Goal: Information Seeking & Learning: Understand process/instructions

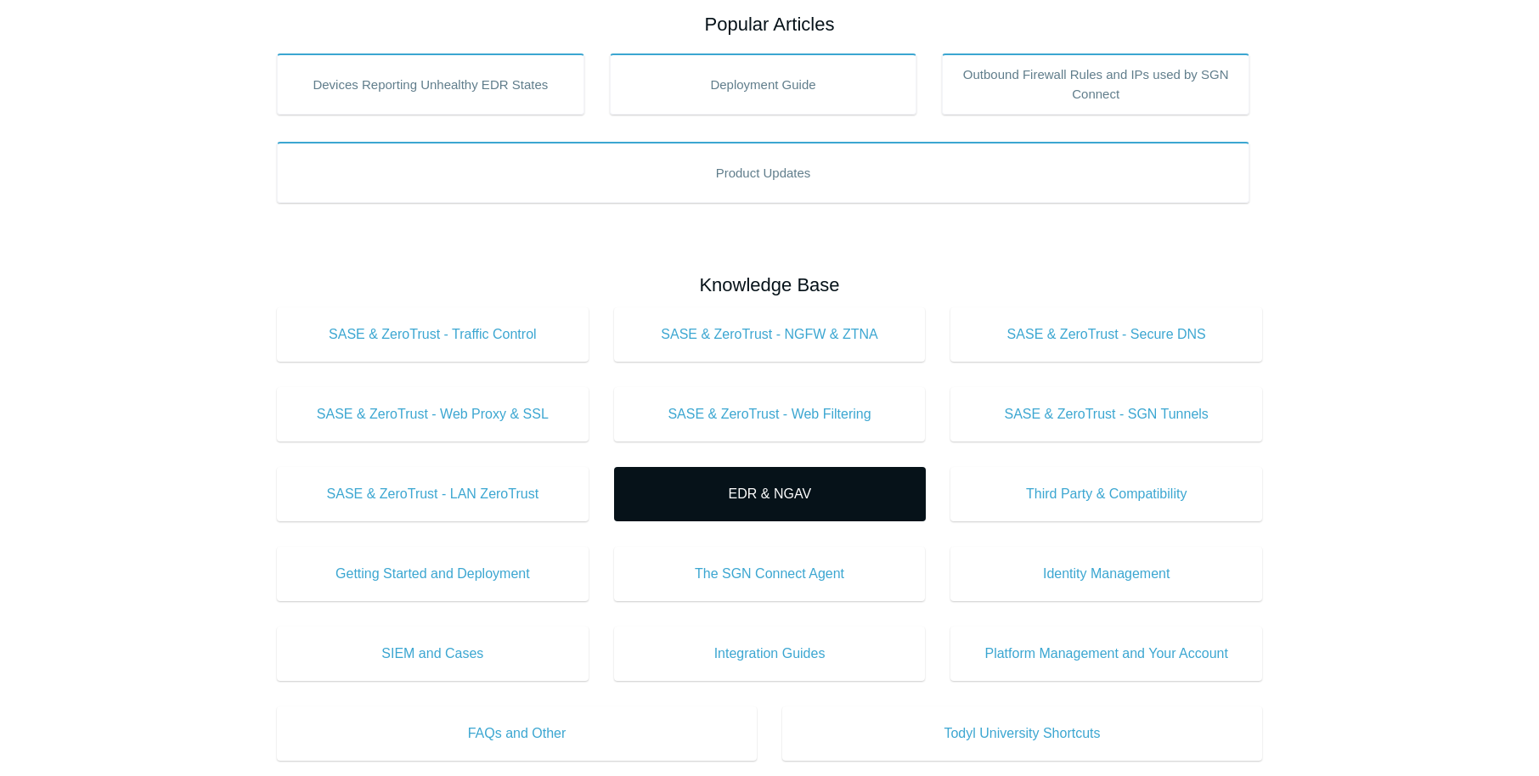
scroll to position [458, 0]
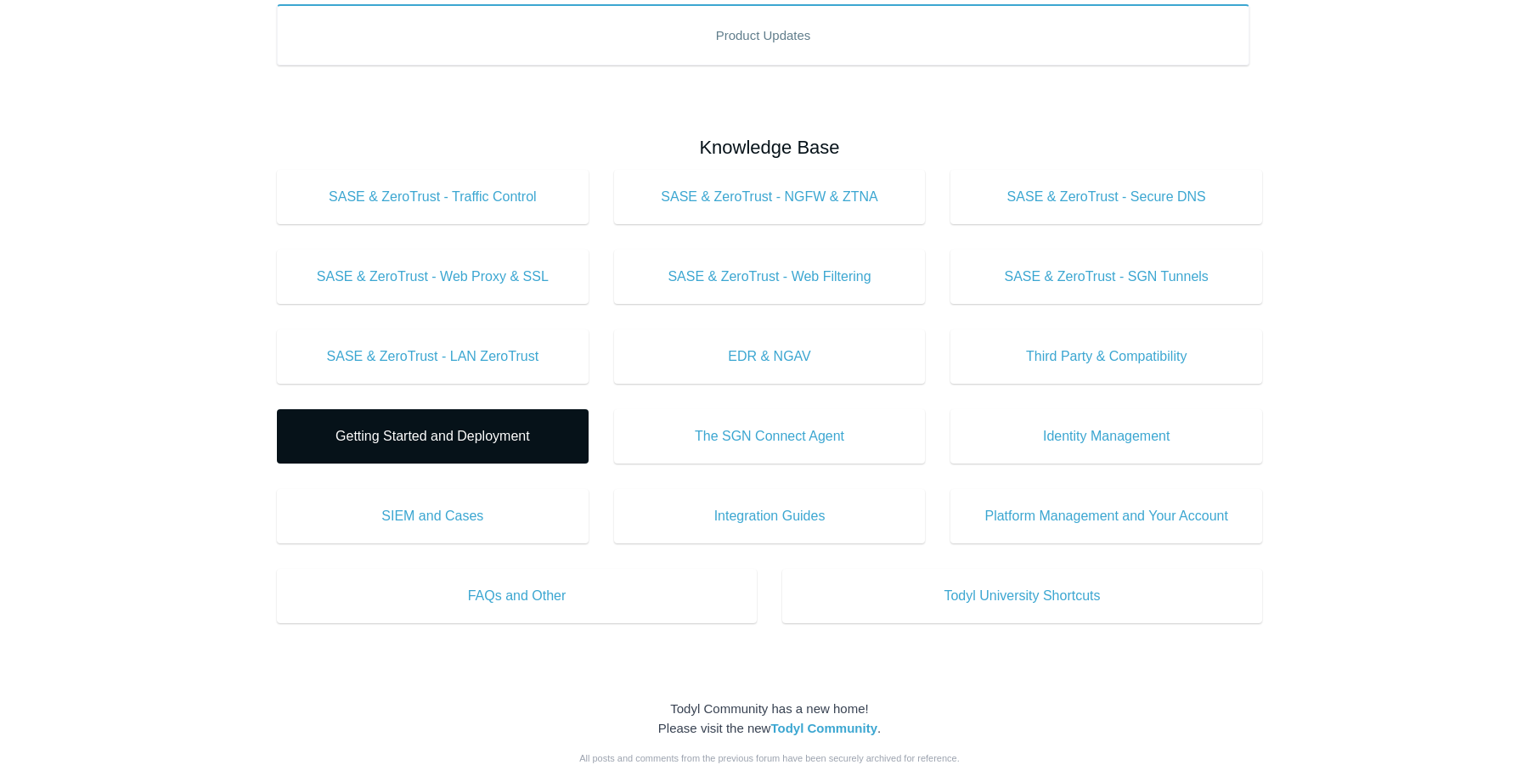
click at [425, 439] on span "Getting Started and Deployment" at bounding box center [432, 436] width 261 height 20
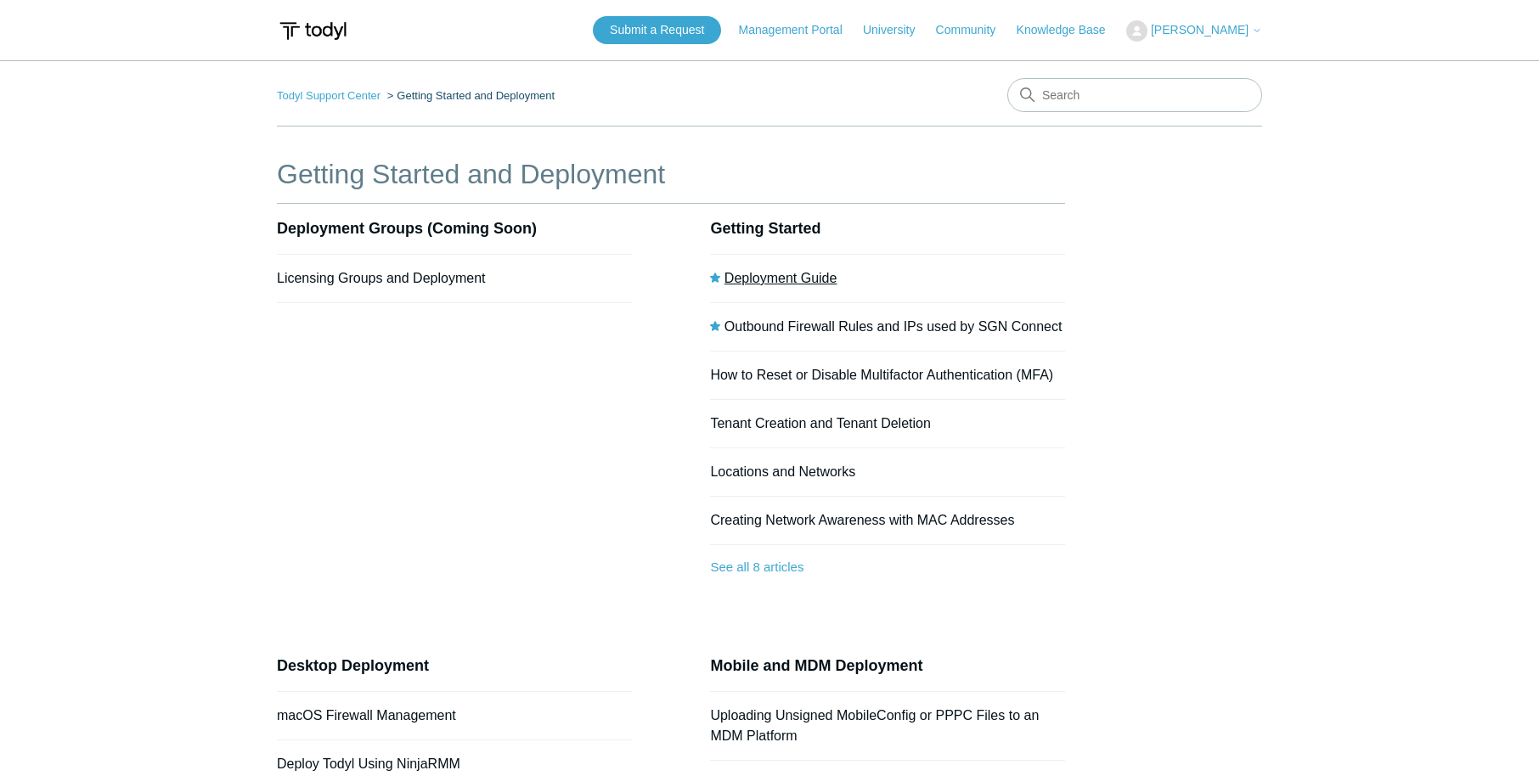
click at [790, 271] on link "Deployment Guide" at bounding box center [780, 278] width 113 height 14
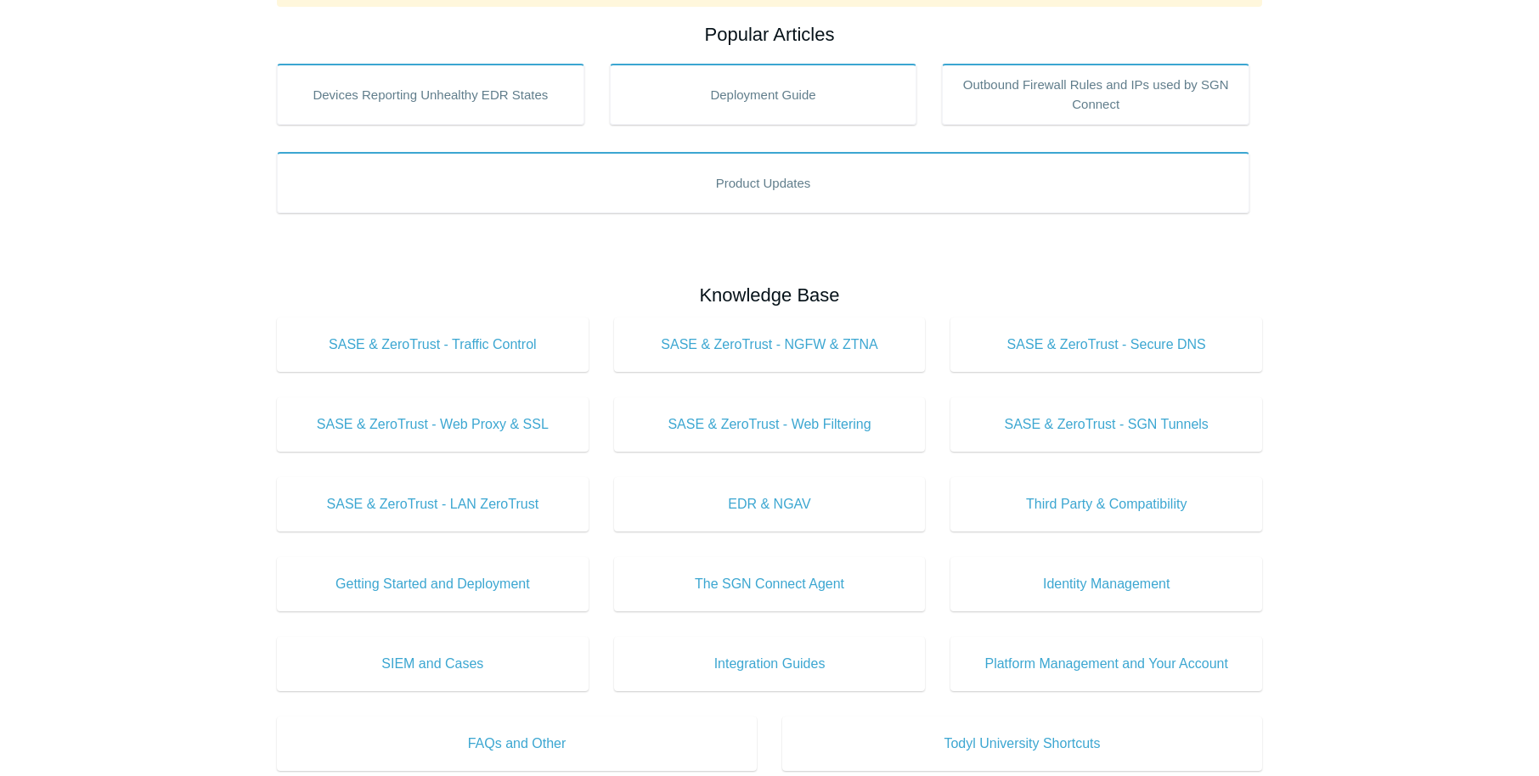
scroll to position [647, 0]
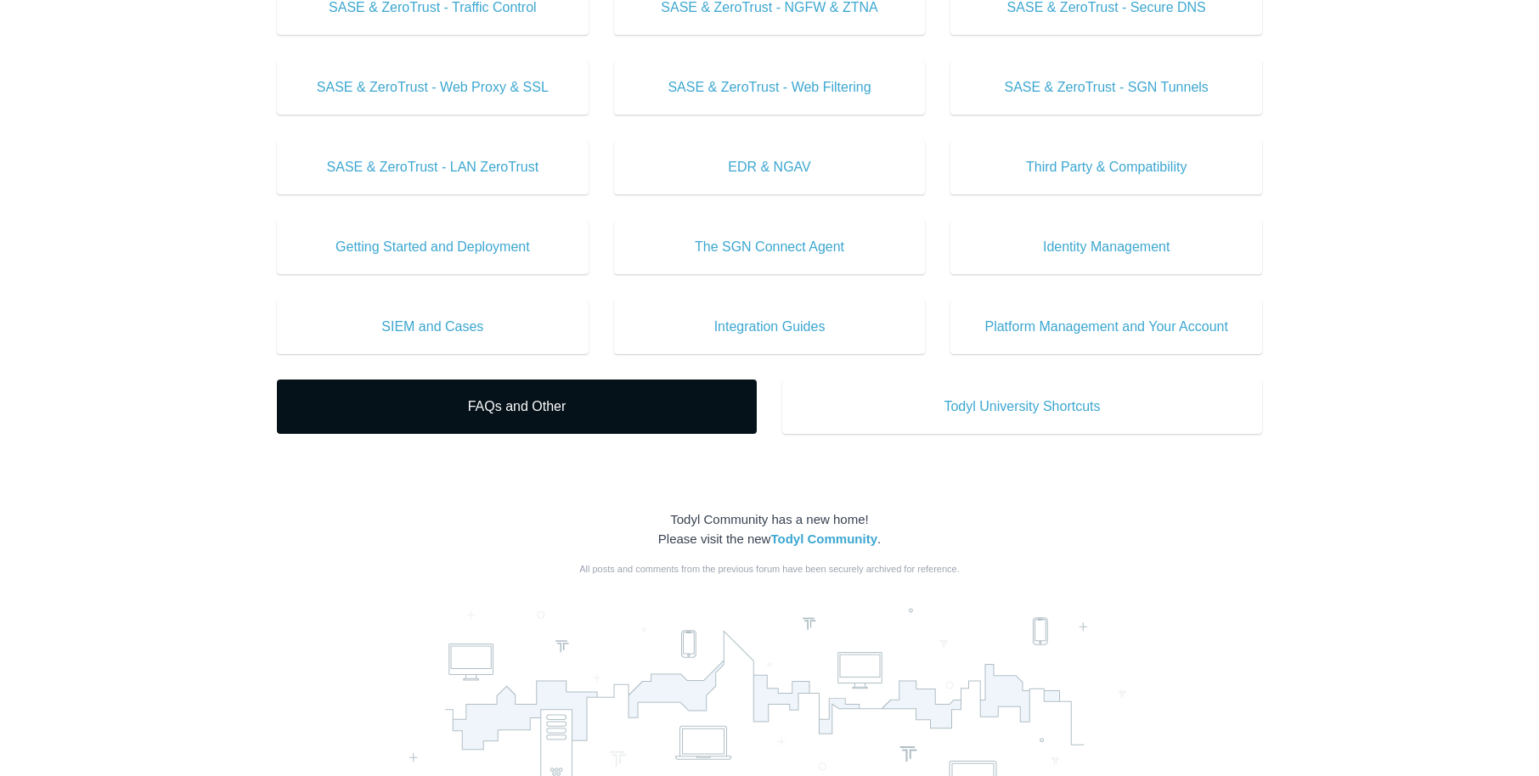
click at [552, 418] on link "FAQs and Other" at bounding box center [517, 407] width 480 height 54
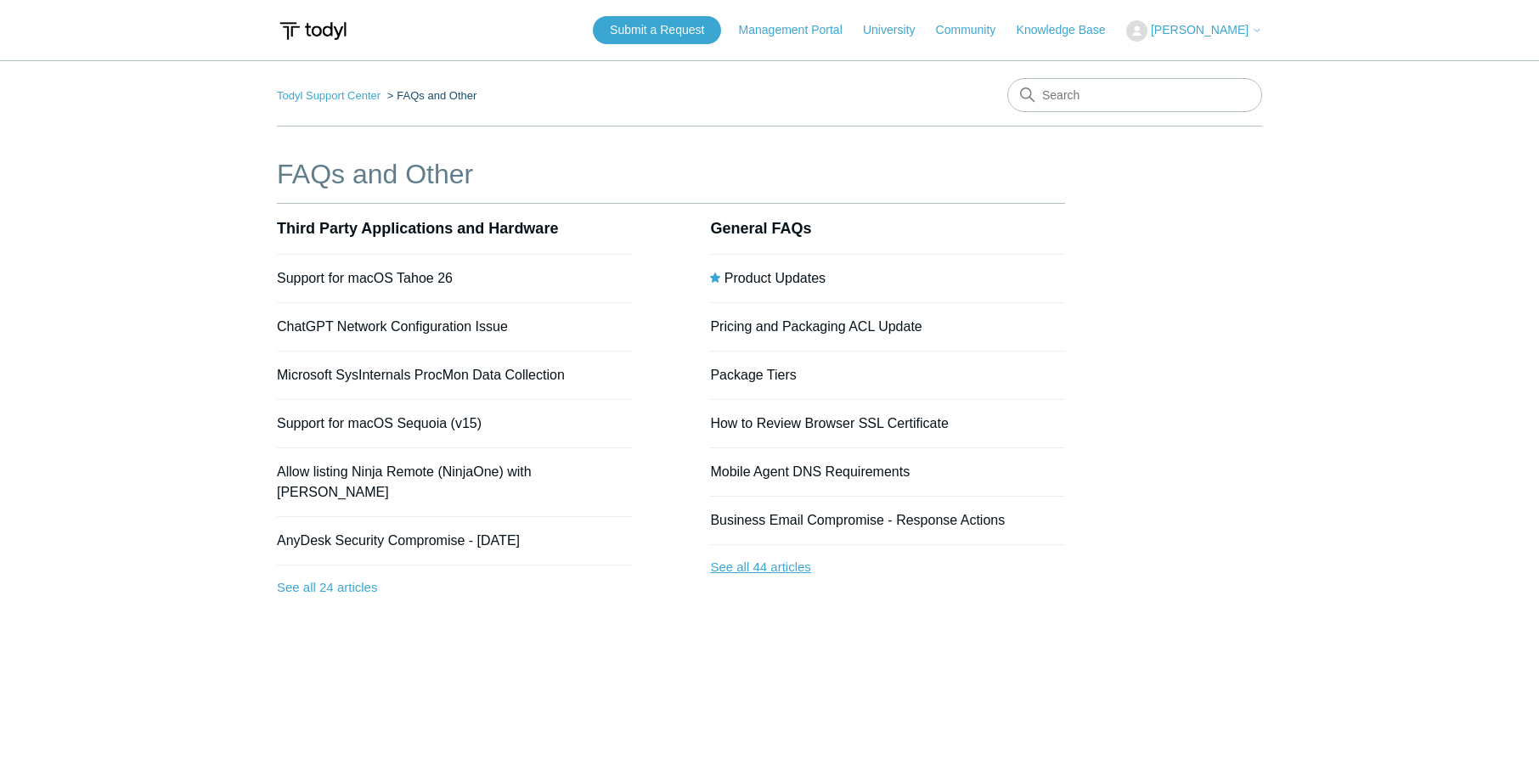
click at [741, 564] on link "See all 44 articles" at bounding box center [887, 567] width 355 height 45
click at [345, 566] on link "See all 24 articles" at bounding box center [454, 588] width 355 height 45
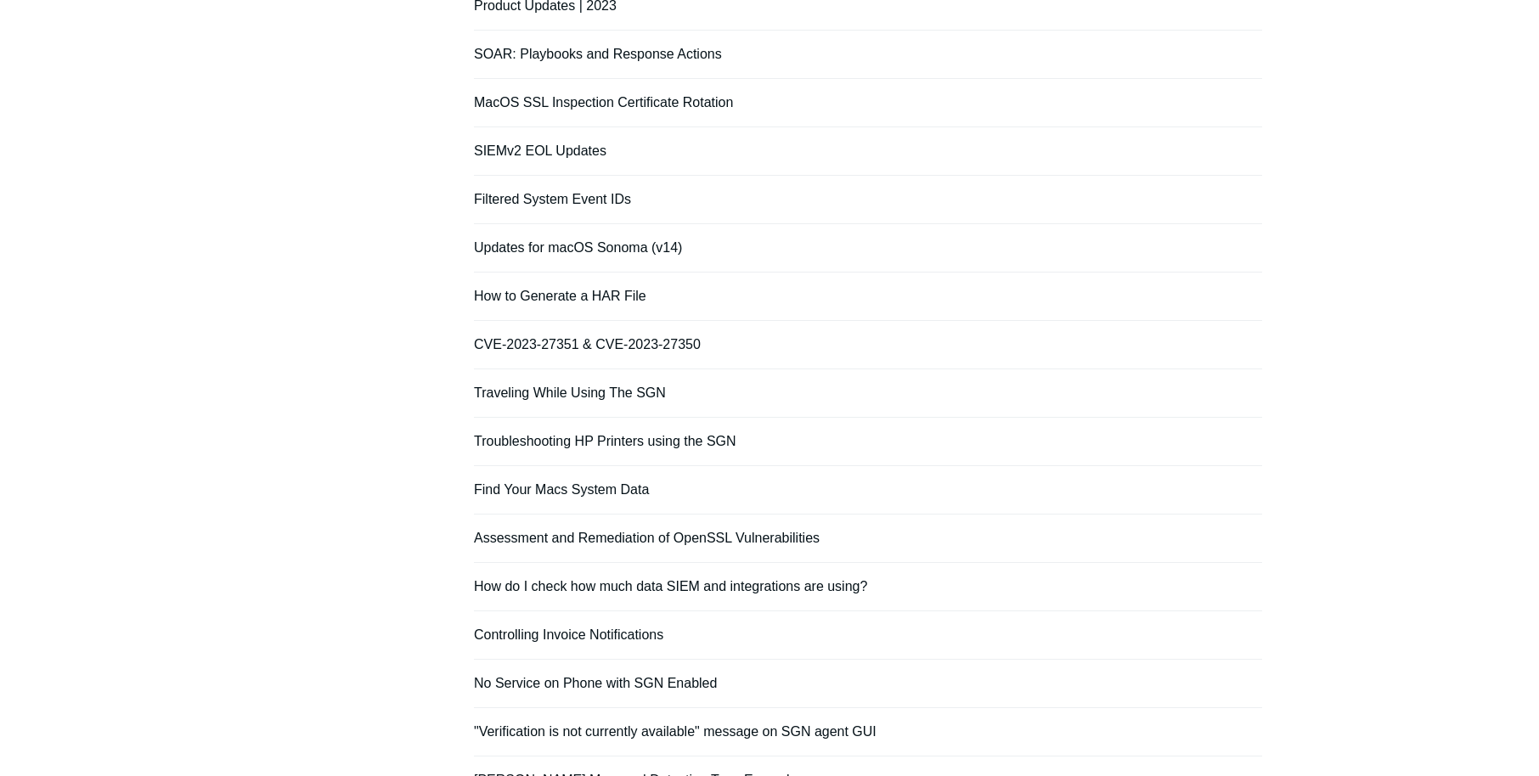
scroll to position [534, 0]
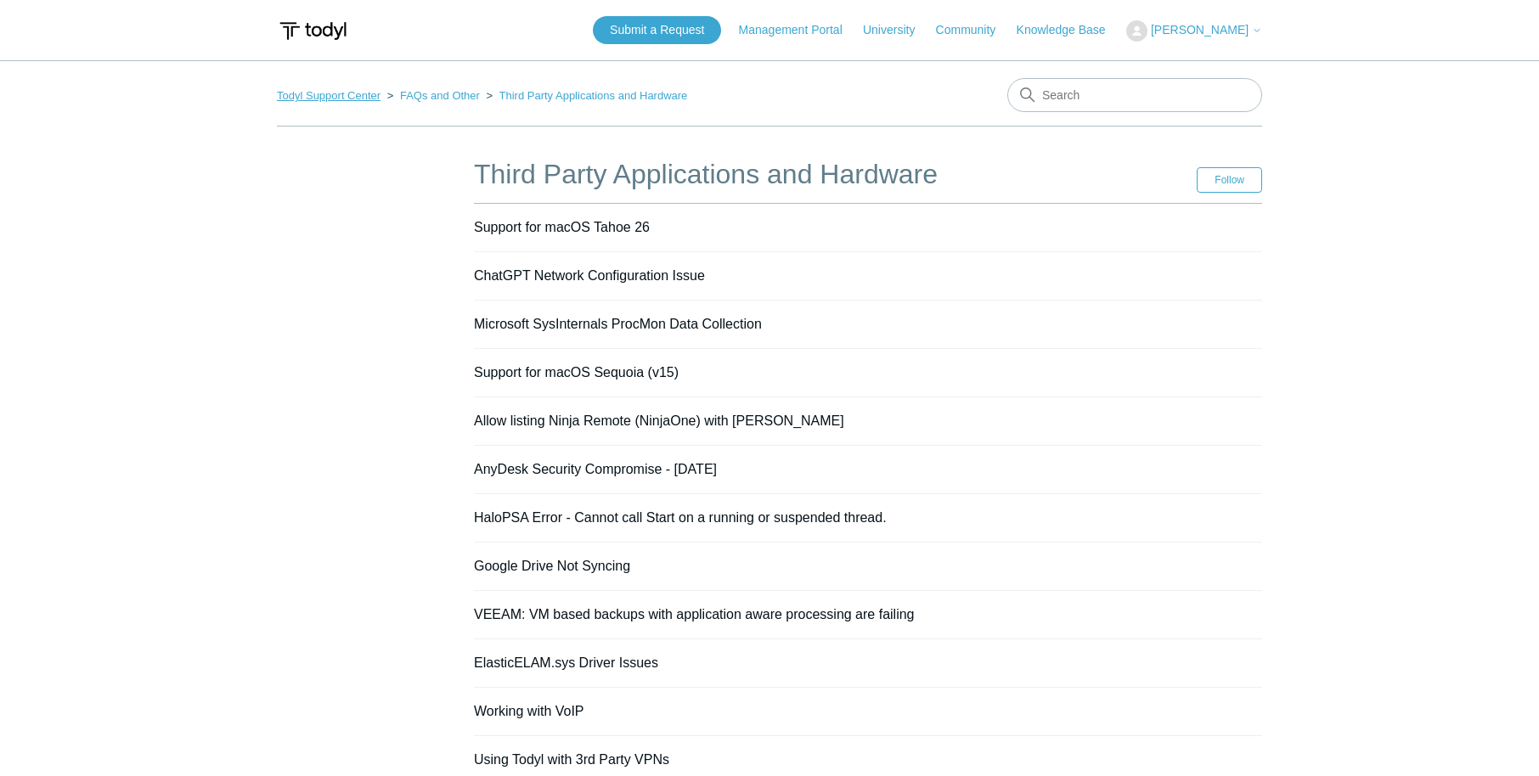
click at [341, 95] on link "Todyl Support Center" at bounding box center [329, 95] width 104 height 13
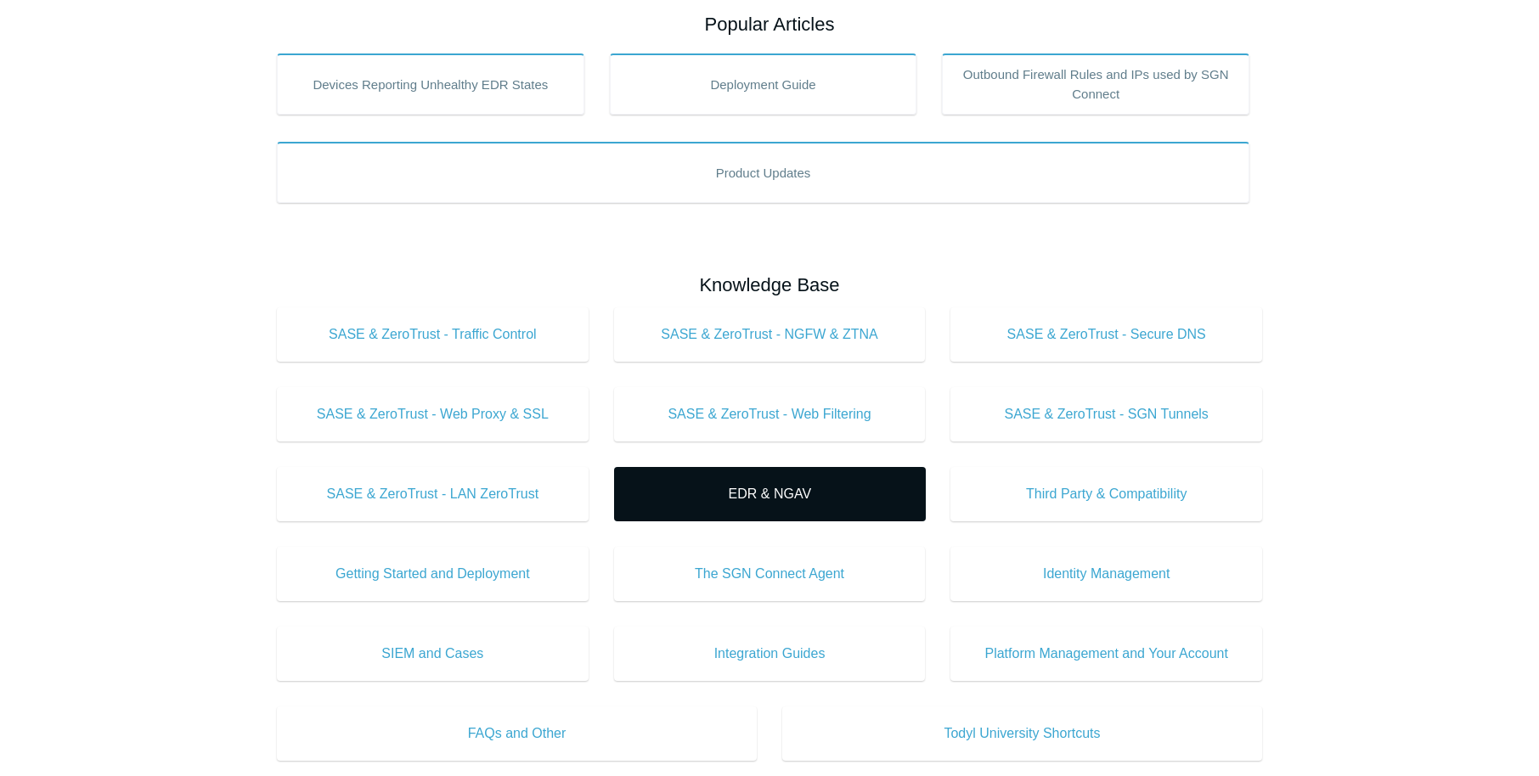
scroll to position [451, 0]
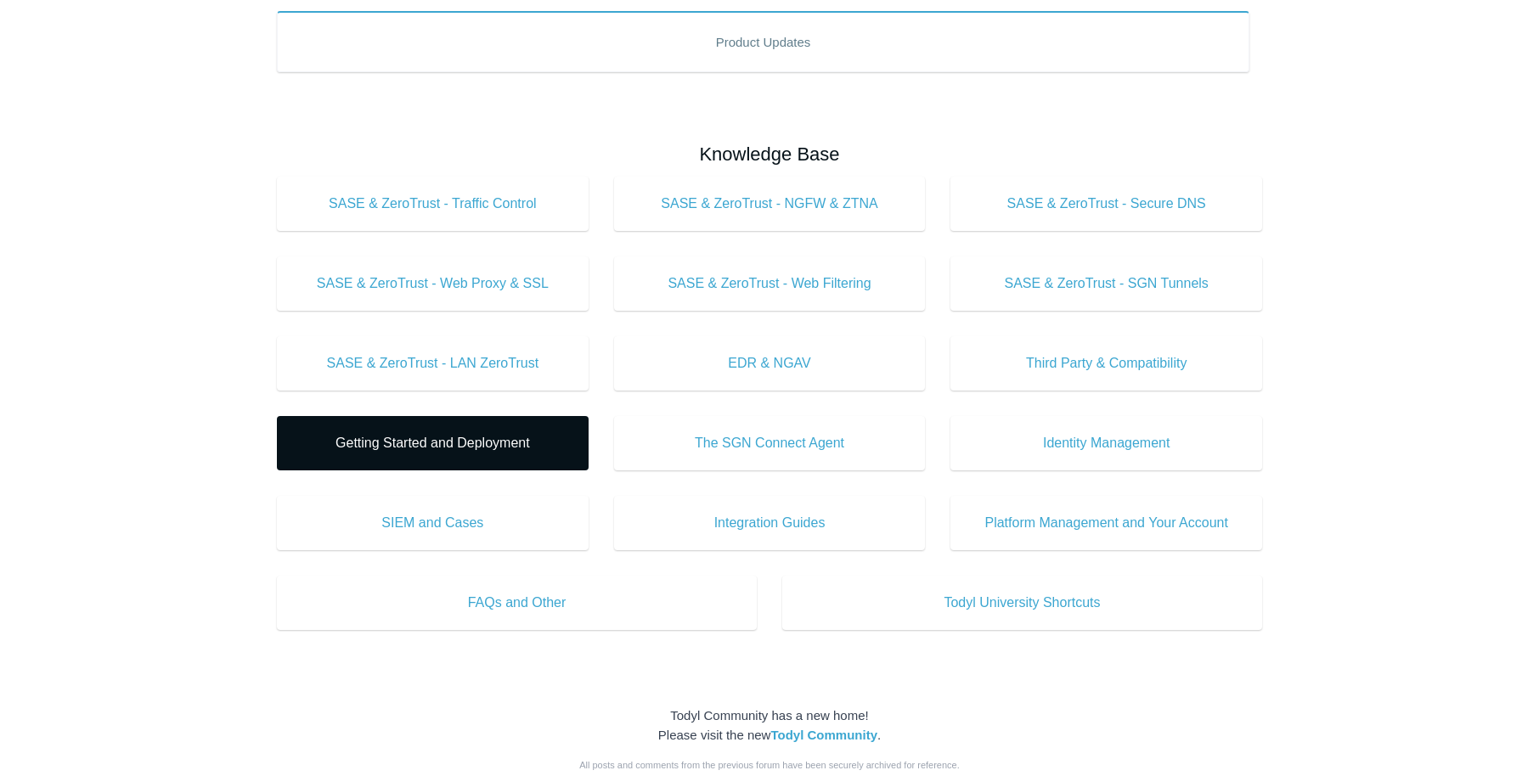
click at [426, 448] on span "Getting Started and Deployment" at bounding box center [432, 443] width 261 height 20
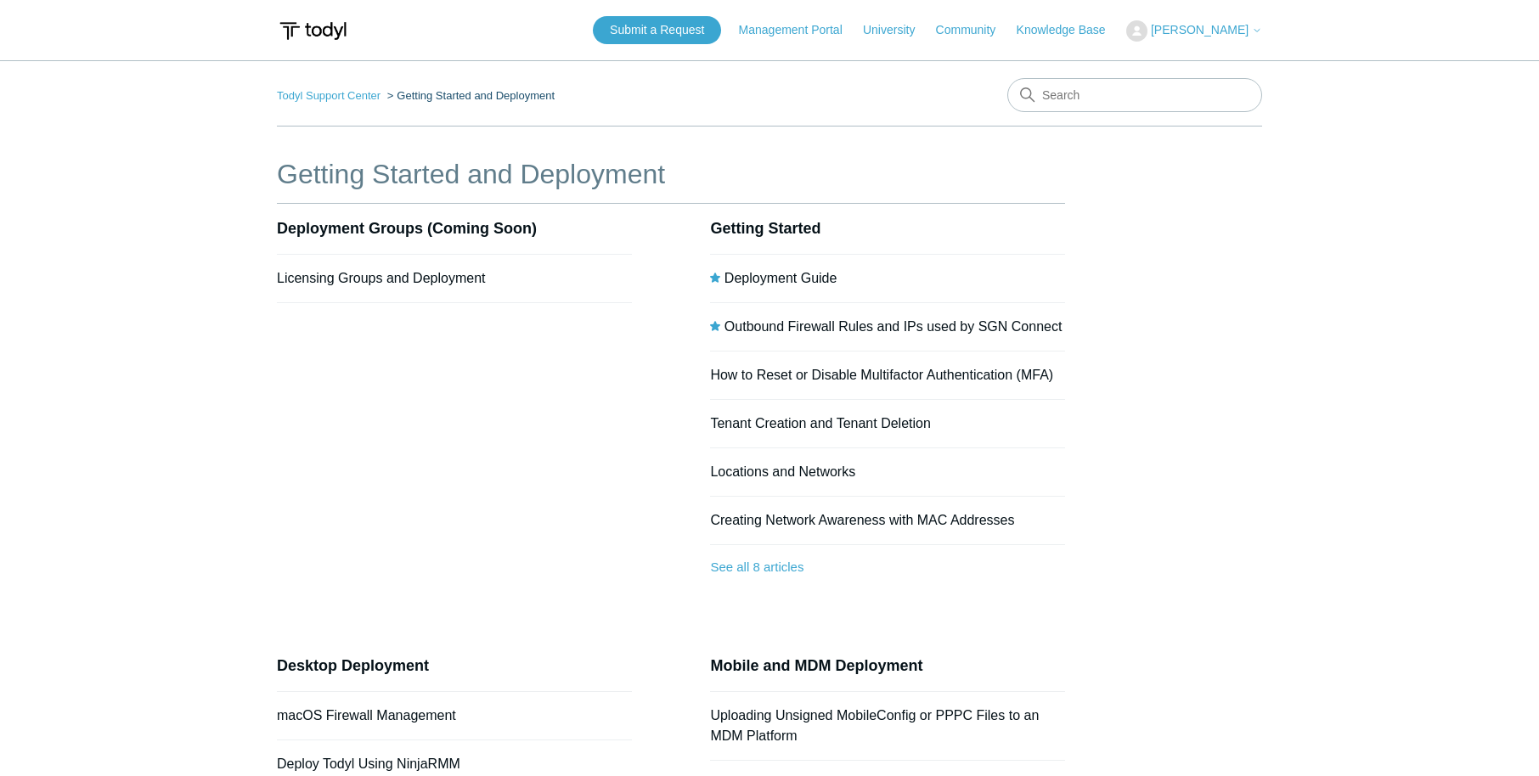
scroll to position [307, 0]
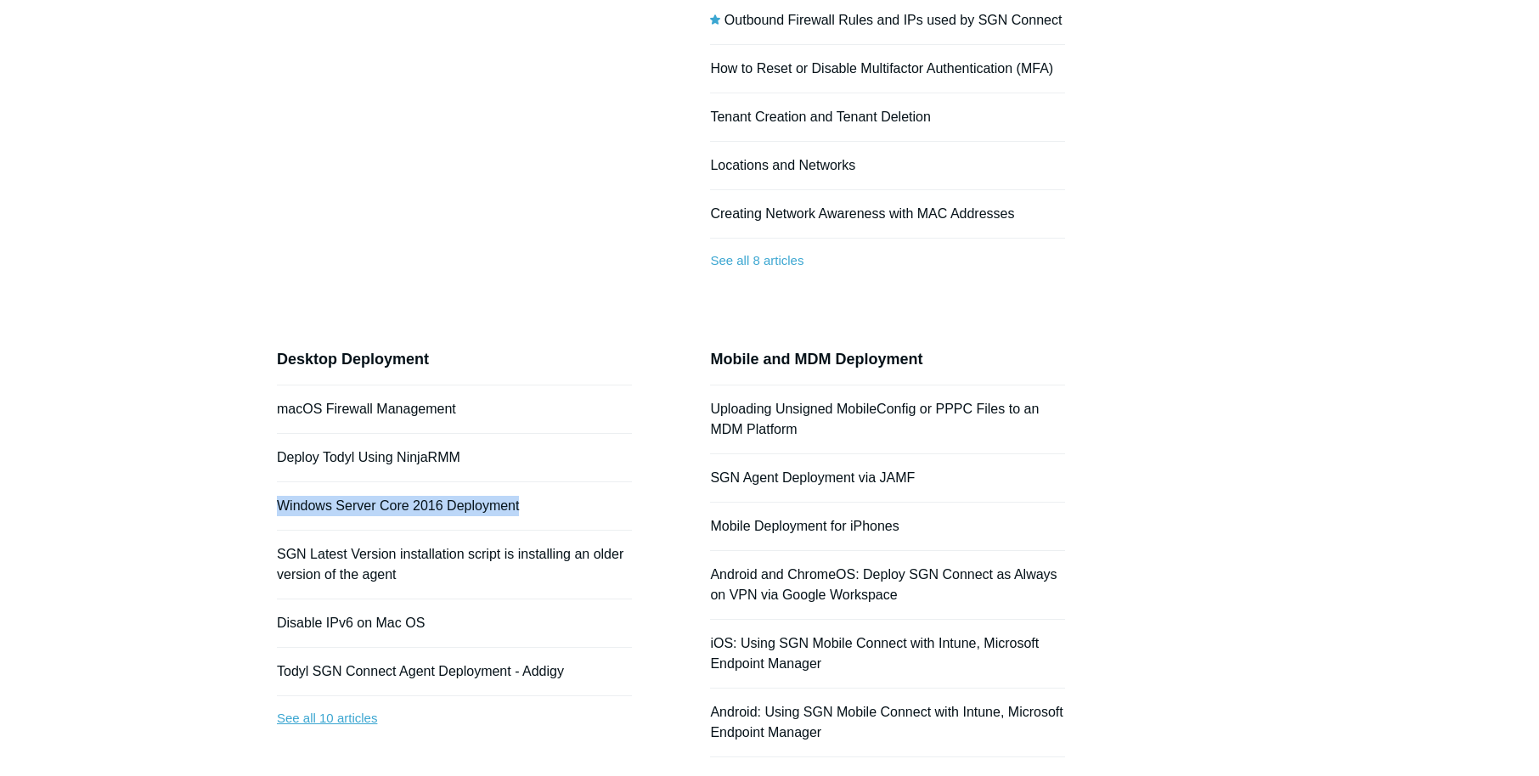
click at [371, 708] on link "See all 10 articles" at bounding box center [454, 718] width 355 height 45
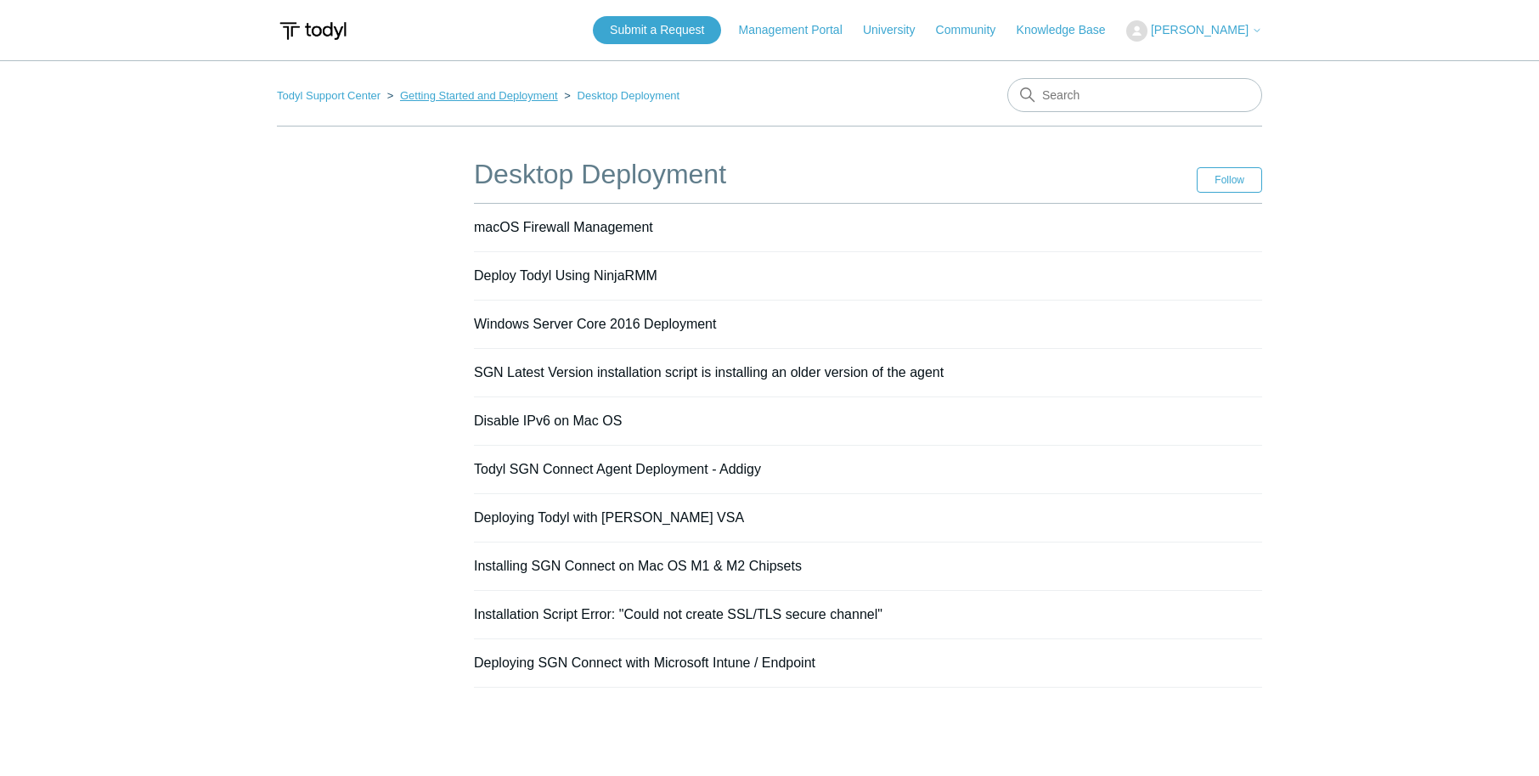
click at [494, 97] on link "Getting Started and Deployment" at bounding box center [479, 95] width 158 height 13
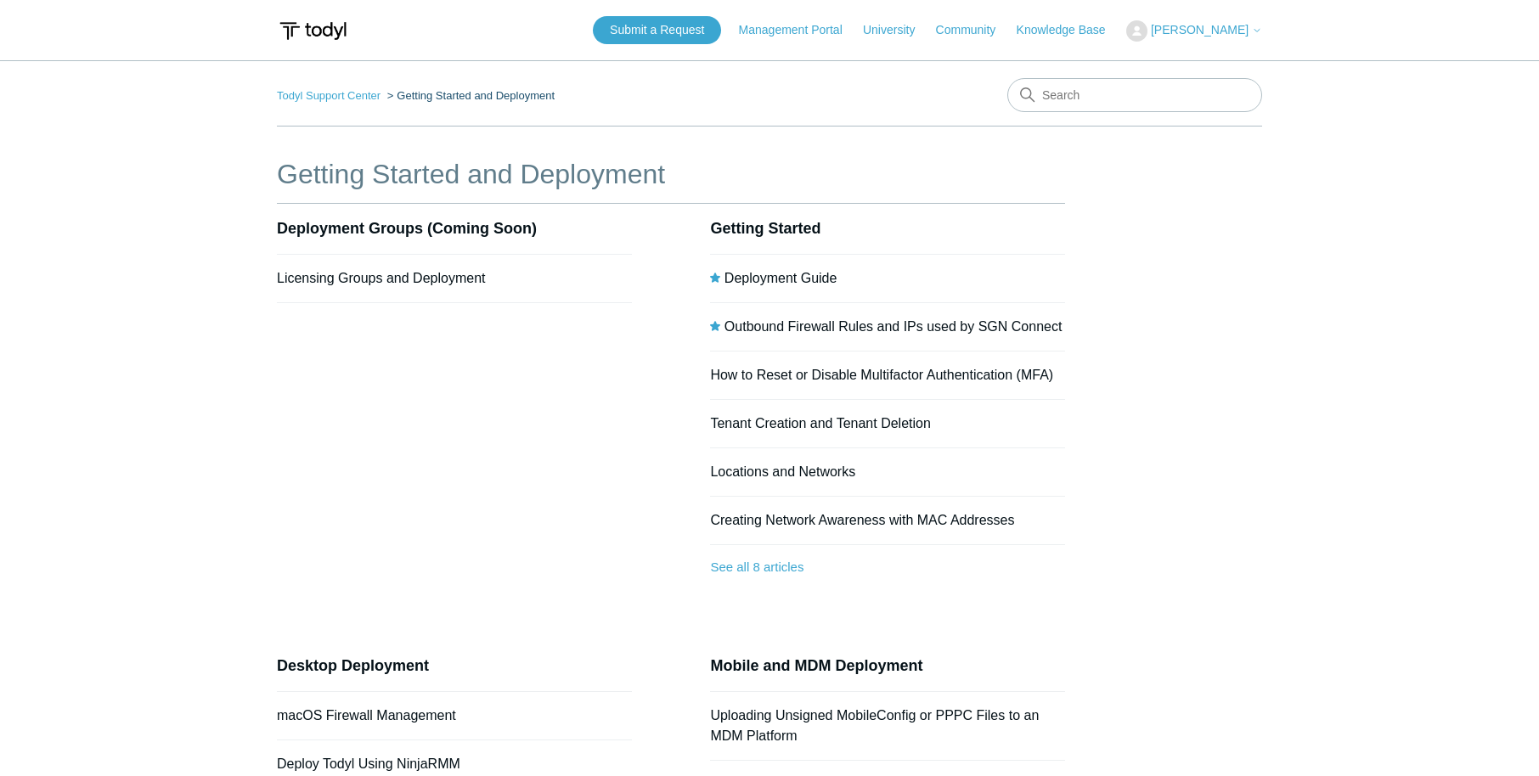
scroll to position [153, 0]
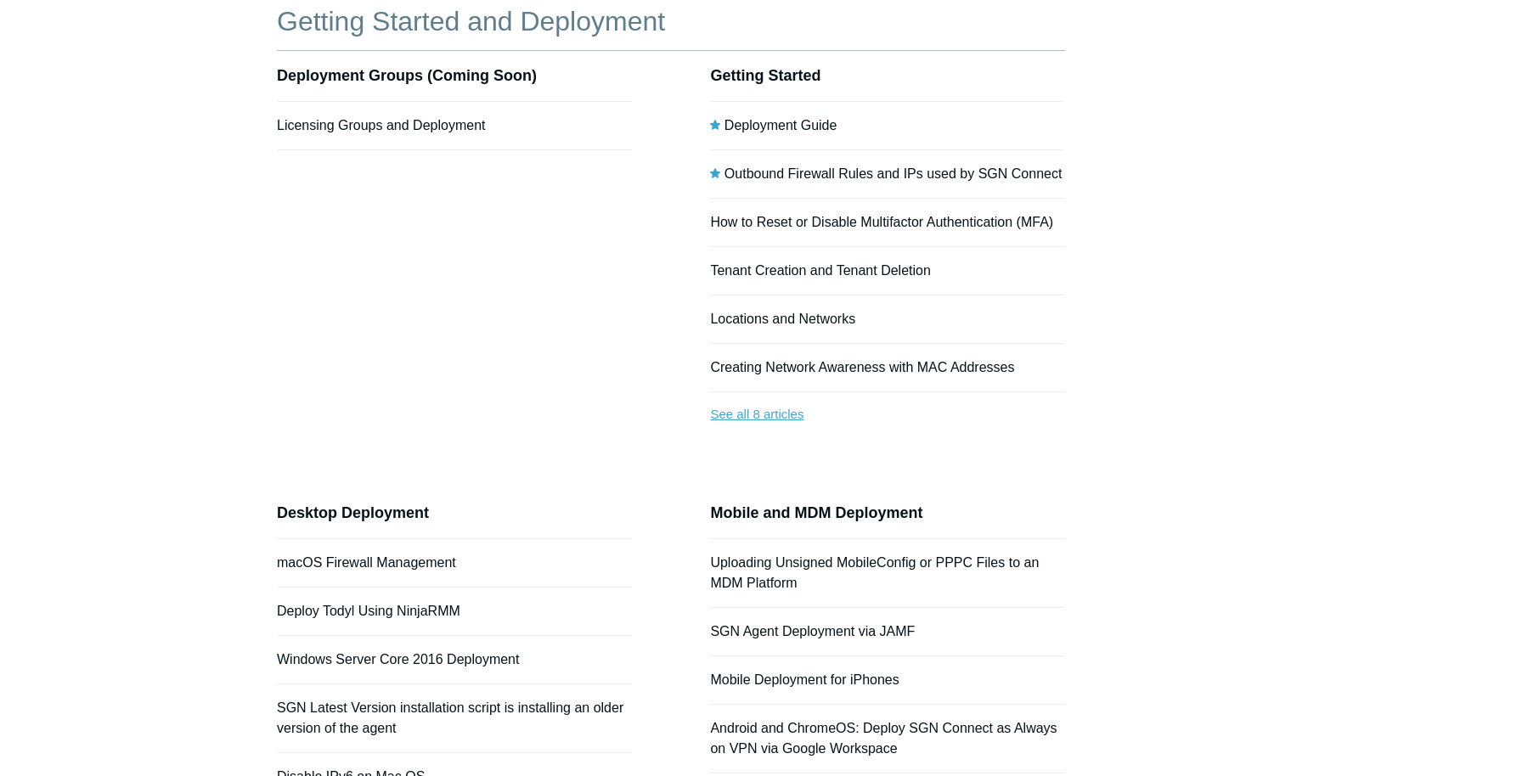
click at [763, 418] on link "See all 8 articles" at bounding box center [887, 414] width 355 height 45
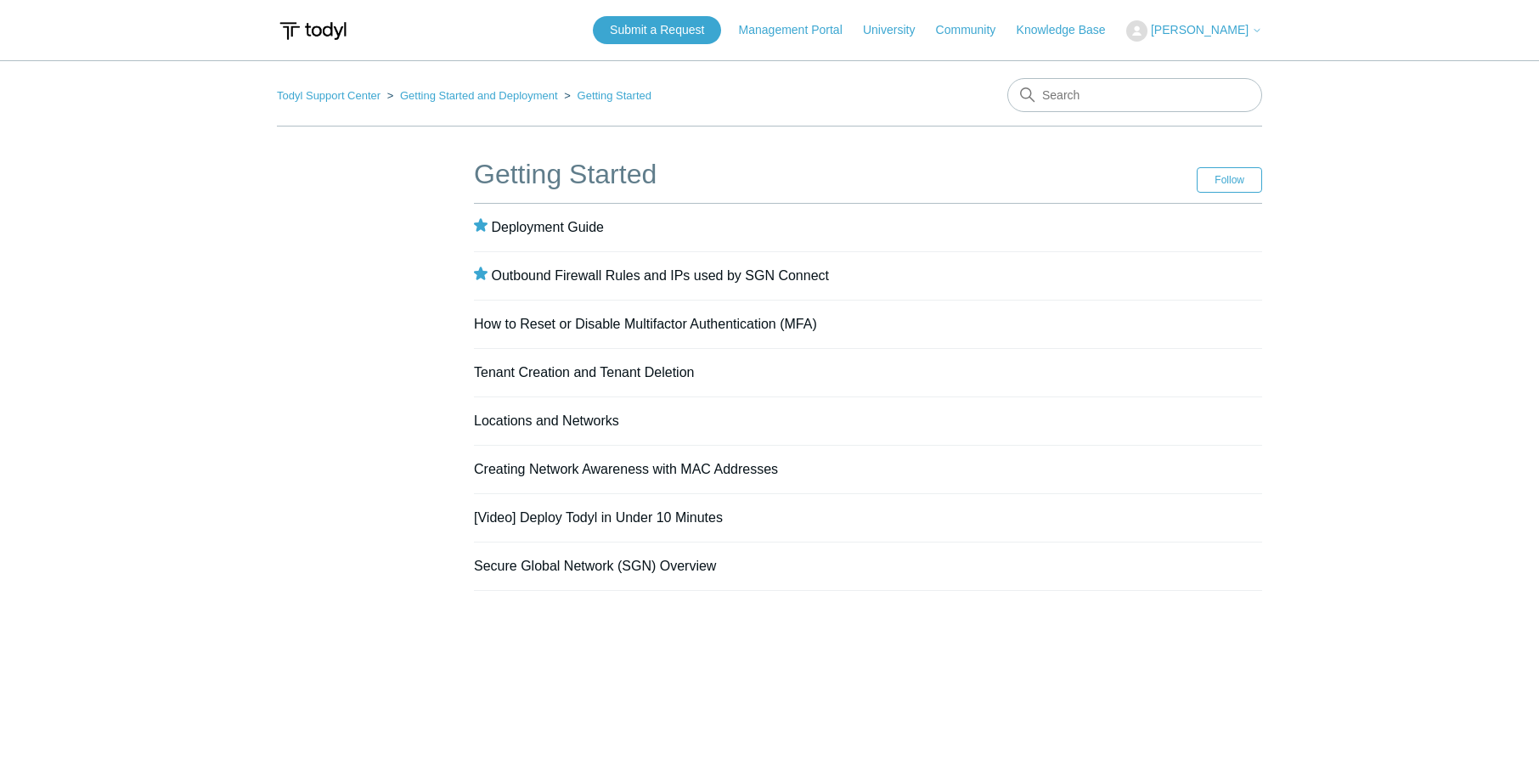
click at [457, 84] on nav "Todyl Support Center Getting Started and Deployment Getting Started" at bounding box center [769, 102] width 985 height 48
click at [458, 91] on link "Getting Started and Deployment" at bounding box center [479, 95] width 158 height 13
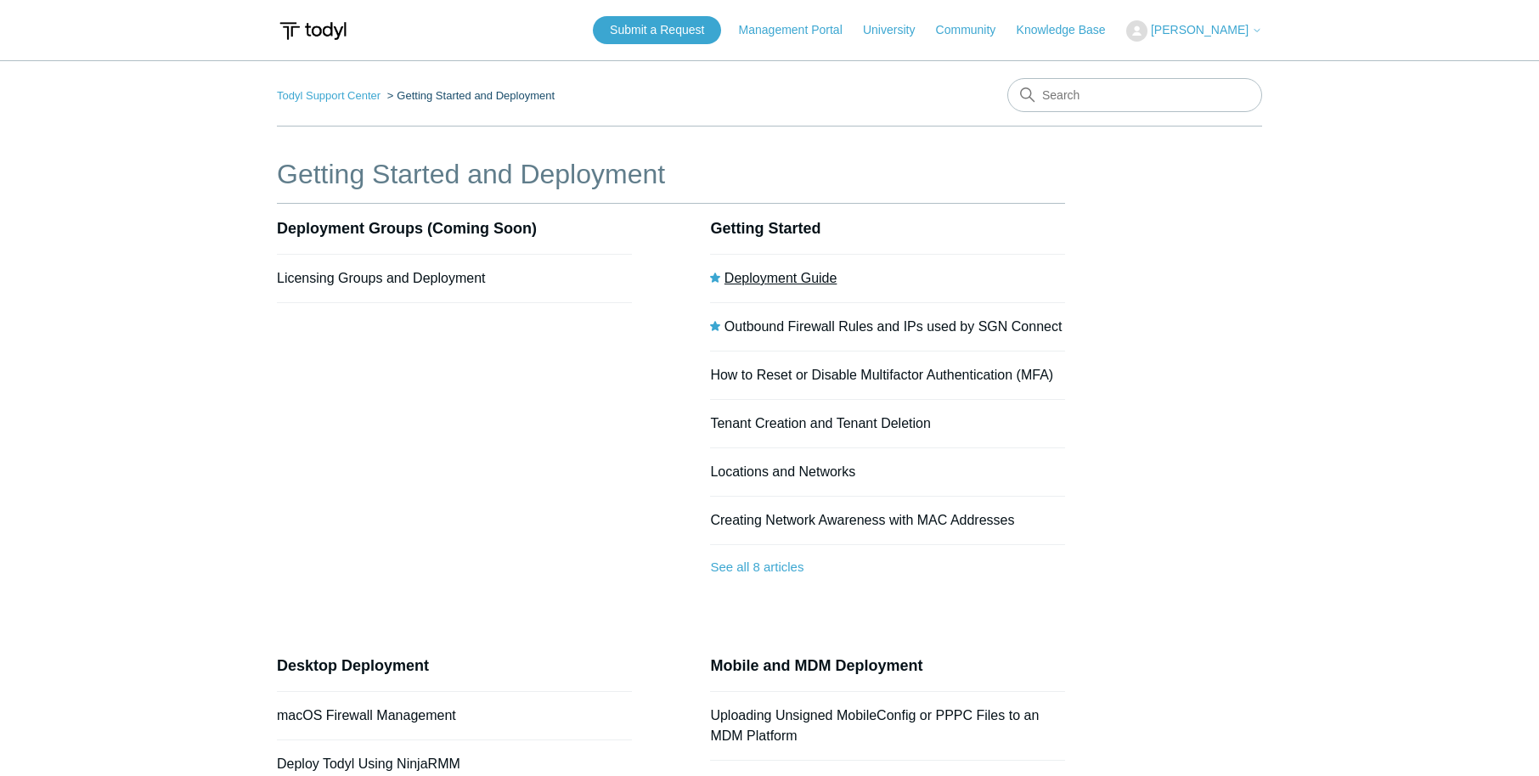
click at [763, 279] on link "Deployment Guide" at bounding box center [780, 278] width 113 height 14
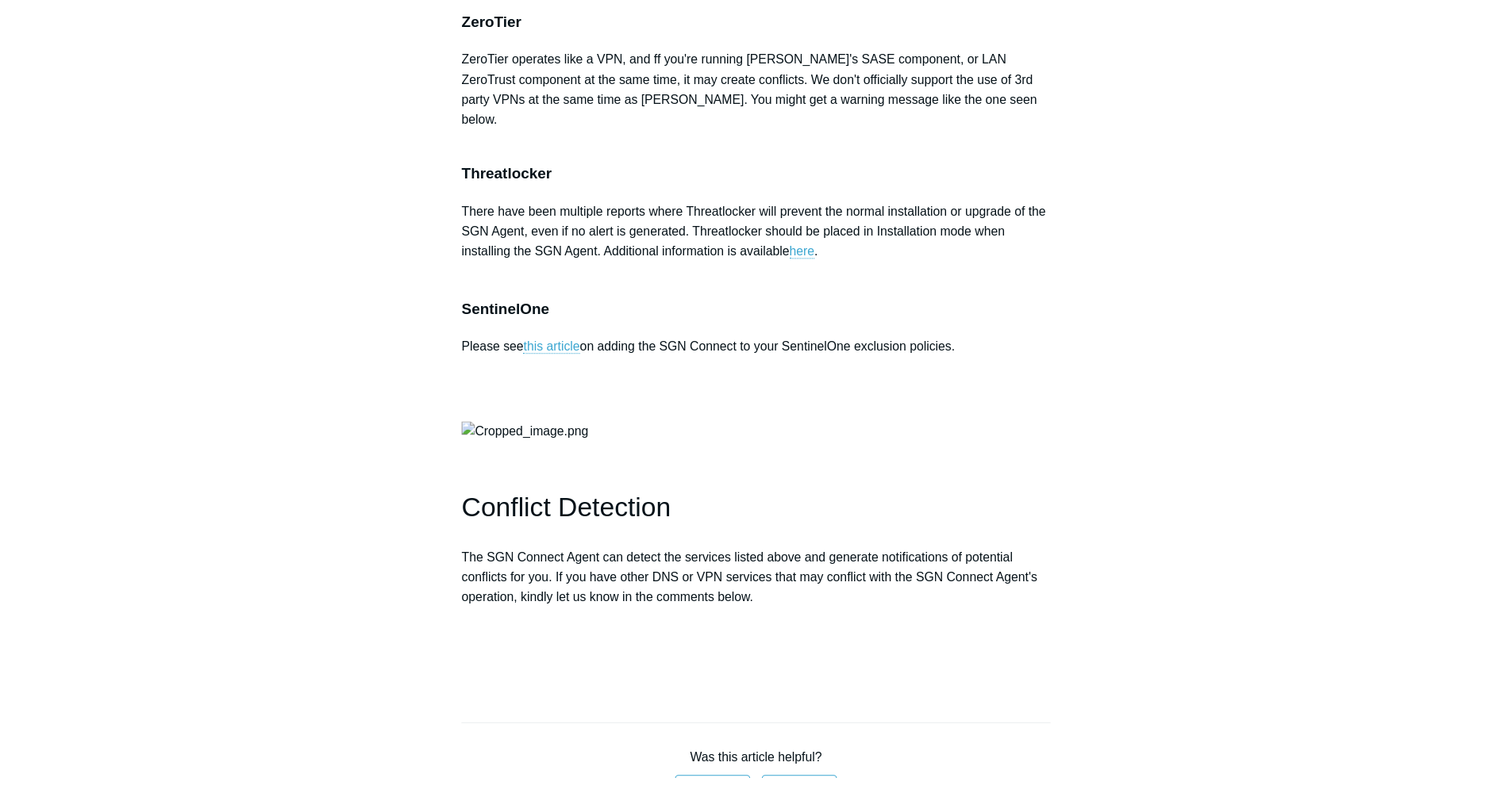
scroll to position [3356, 0]
